Goal: Find specific page/section: Find specific page/section

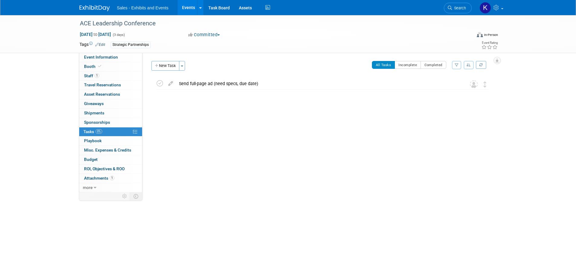
click at [98, 5] on link at bounding box center [97, 5] width 37 height 5
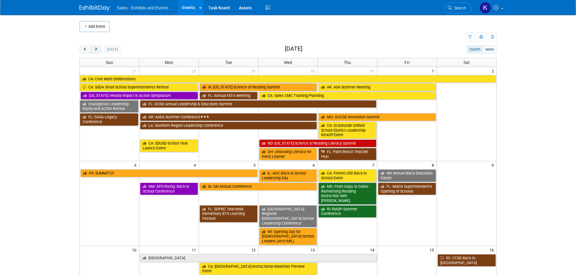
click at [95, 49] on span "next" at bounding box center [96, 50] width 5 height 4
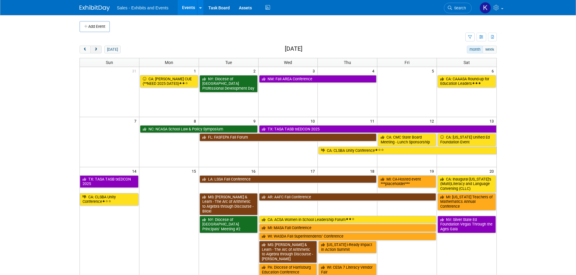
click at [95, 49] on span "next" at bounding box center [96, 50] width 5 height 4
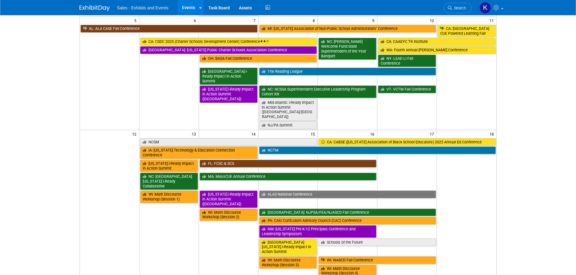
scroll to position [181, 0]
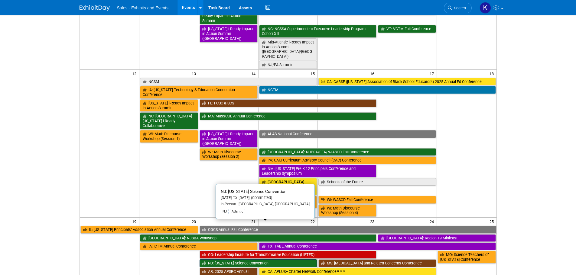
click at [243, 260] on link "NJ: [US_STATE] Science Convention" at bounding box center [258, 264] width 118 height 8
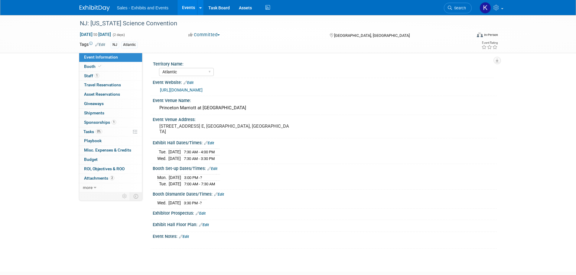
select select "Atlantic"
drag, startPoint x: 91, startPoint y: 66, endPoint x: 105, endPoint y: 72, distance: 15.1
click at [91, 66] on span "Booth" at bounding box center [93, 66] width 18 height 5
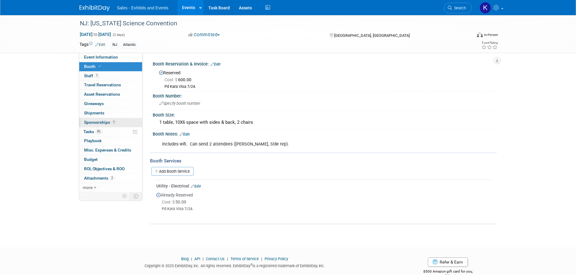
click at [94, 124] on span "Sponsorships 1" at bounding box center [100, 122] width 32 height 5
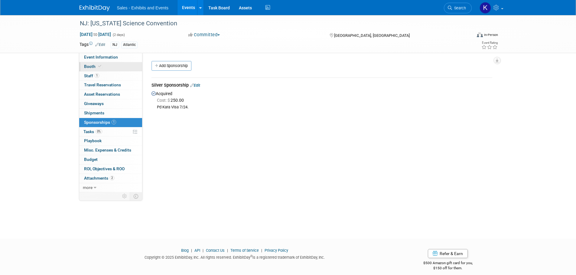
click at [89, 66] on span "Booth" at bounding box center [93, 66] width 18 height 5
